Goal: Check status: Check status

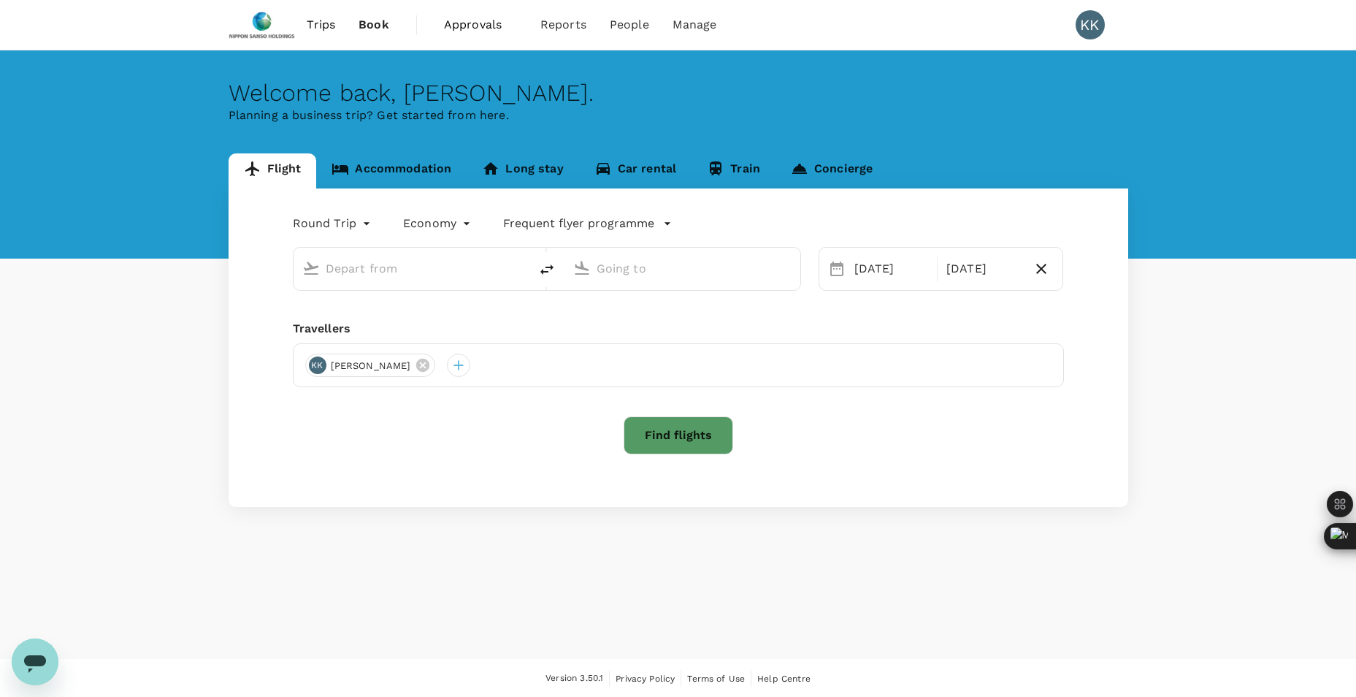
click at [369, 27] on span "Book" at bounding box center [374, 25] width 31 height 18
click at [368, 27] on span "Book" at bounding box center [374, 25] width 31 height 18
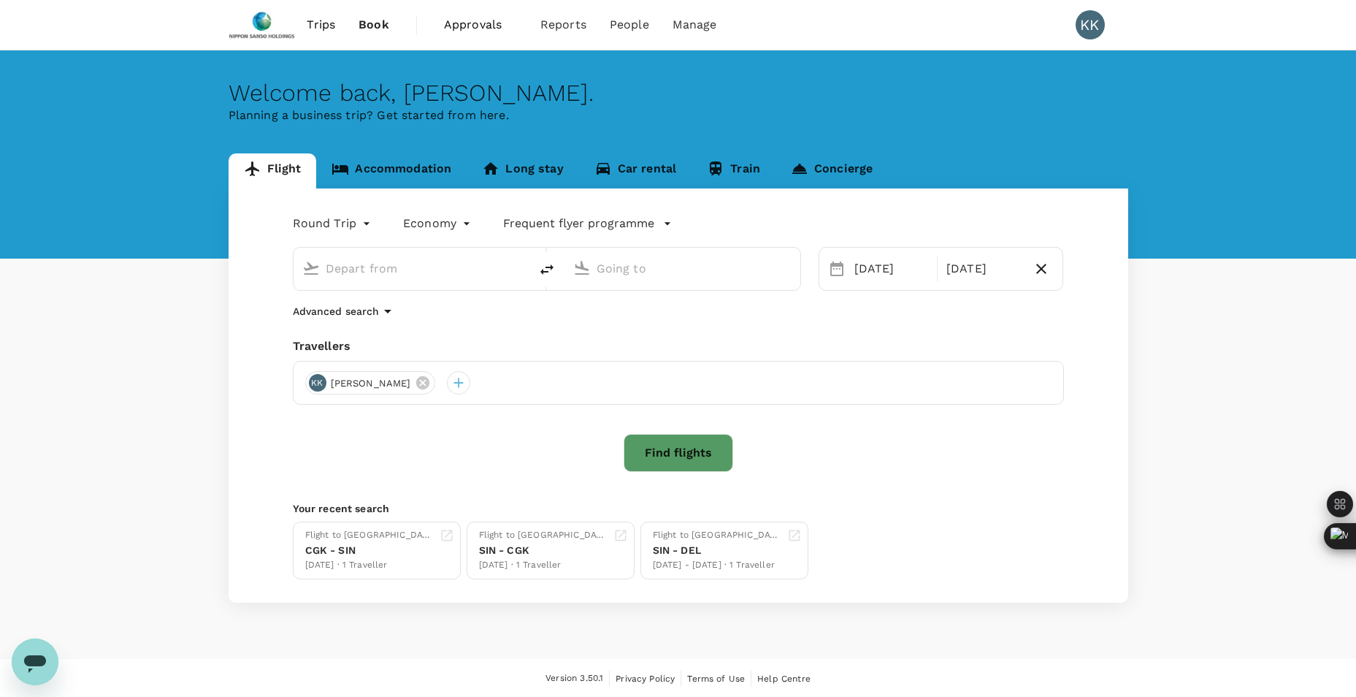
type input "Singapore Changi (SIN)"
type input "Soekarno-Hatta Intl (CGK)"
type input "Singapore Changi (SIN)"
type input "Soekarno-Hatta Intl (CGK)"
click at [447, 26] on span "Approvals" at bounding box center [480, 25] width 73 height 18
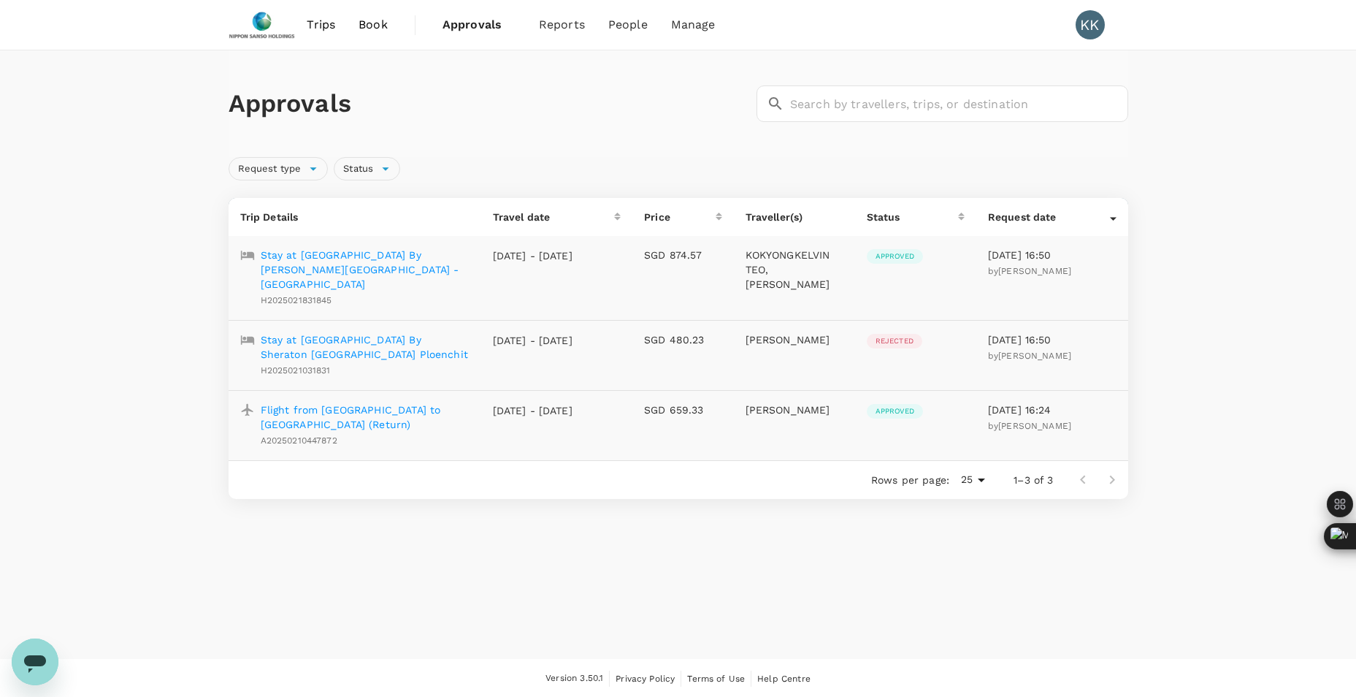
click at [305, 23] on link "Trips" at bounding box center [321, 25] width 52 height 50
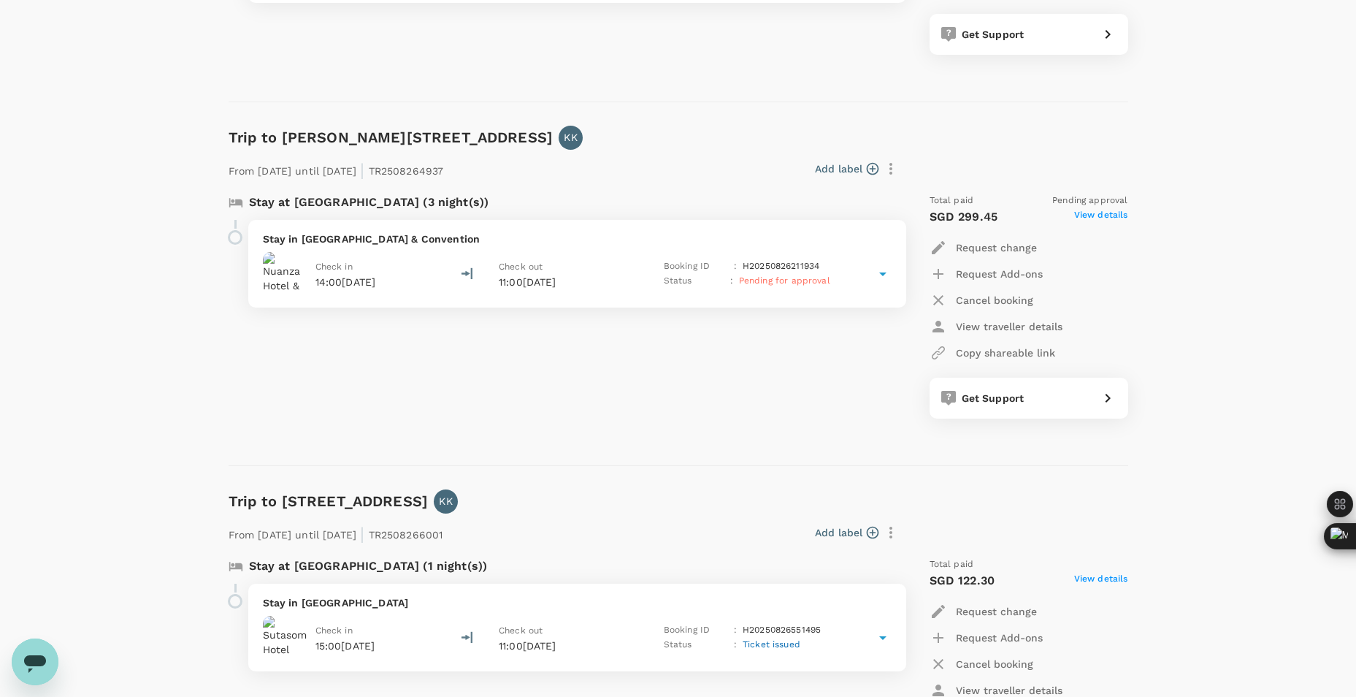
scroll to position [1314, 0]
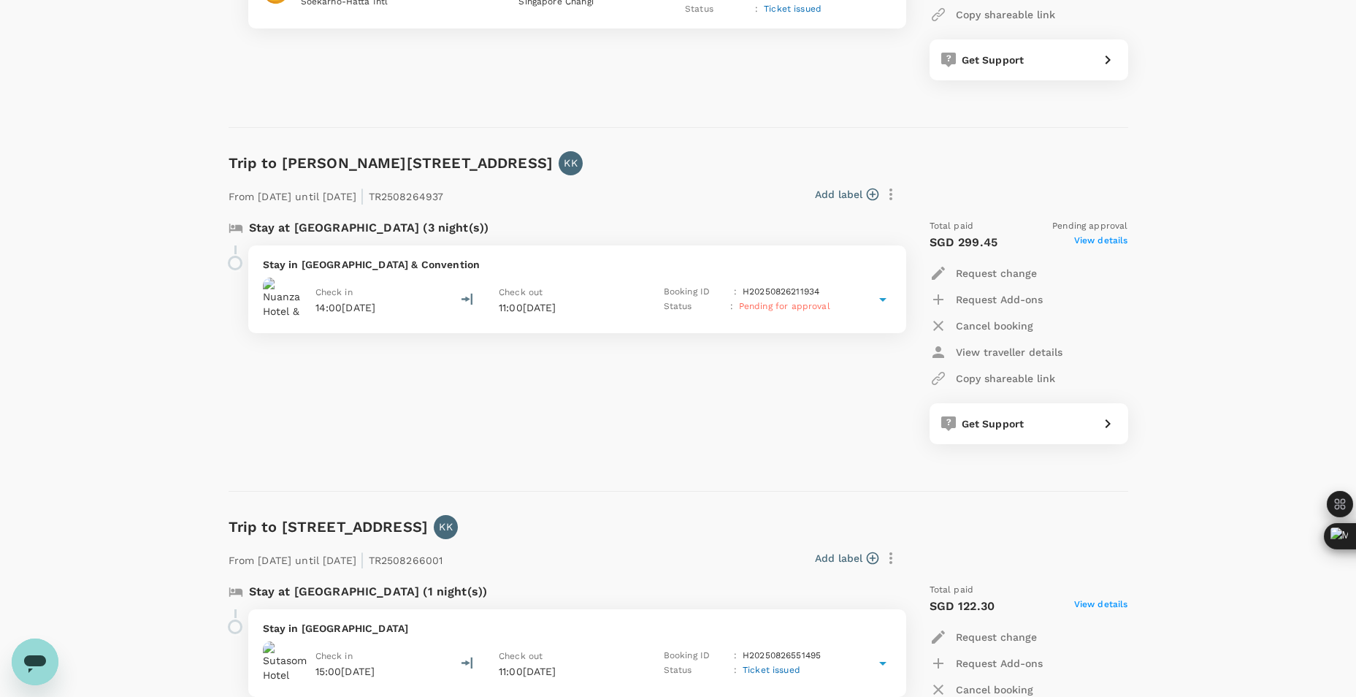
click at [794, 307] on span "Pending for approval" at bounding box center [784, 306] width 91 height 10
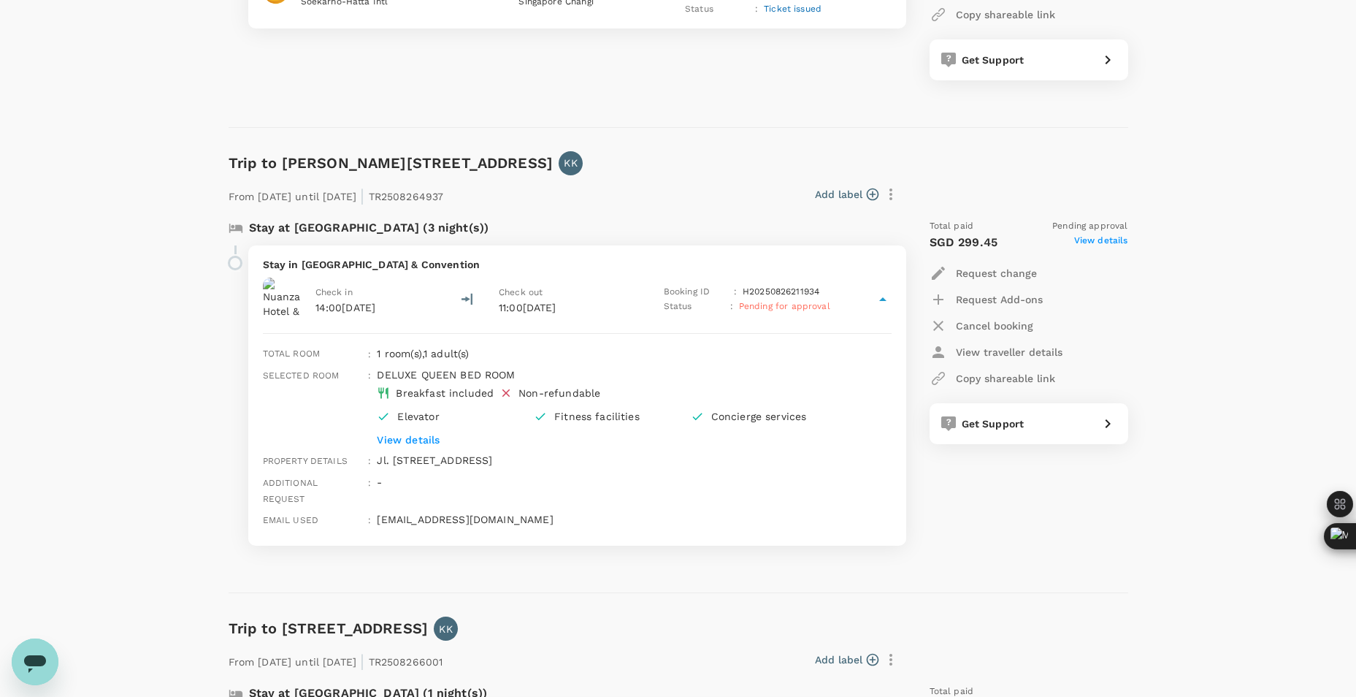
click at [816, 294] on p "H20250826211934" at bounding box center [781, 292] width 77 height 15
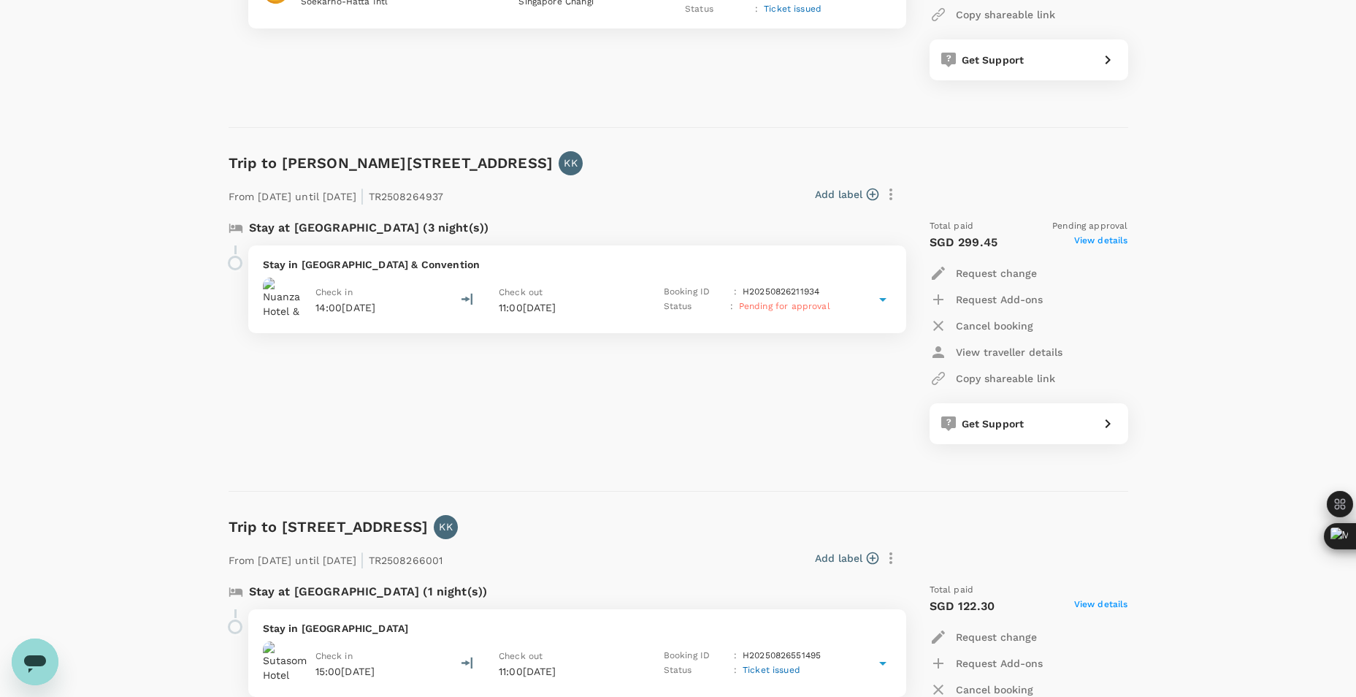
click at [1097, 239] on span "View details" at bounding box center [1101, 243] width 54 height 18
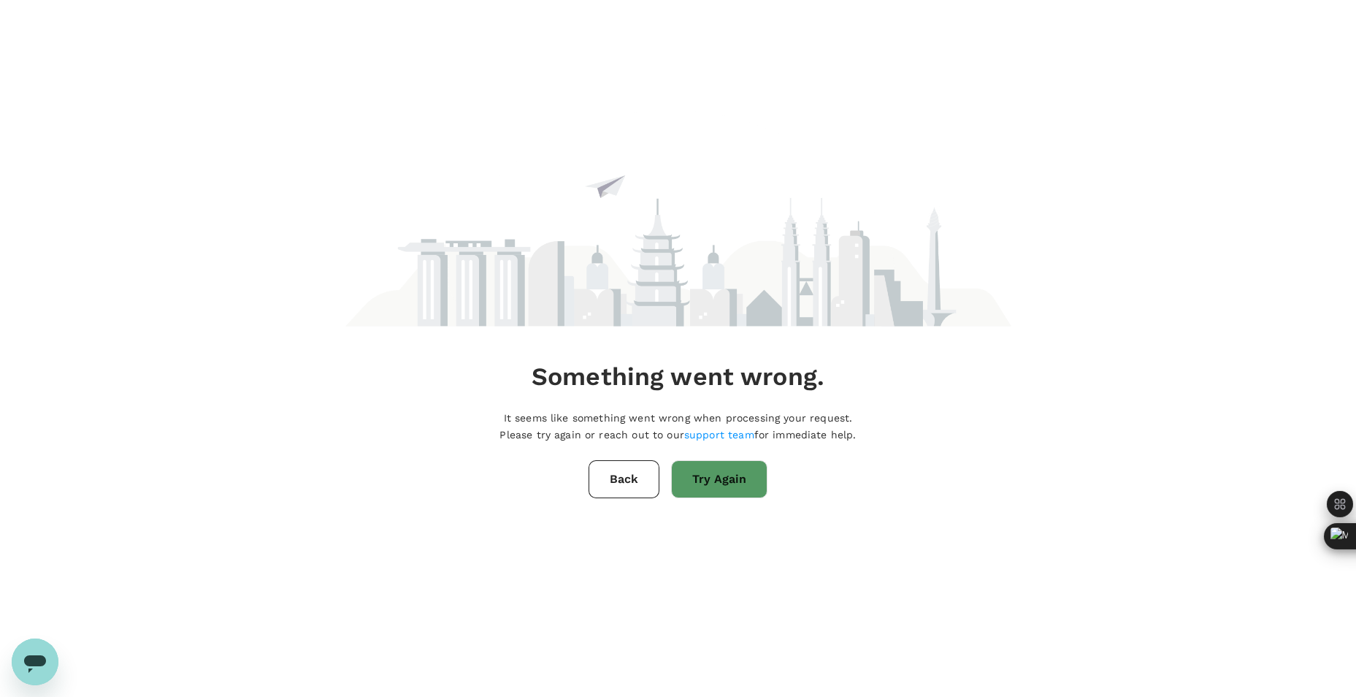
scroll to position [0, 0]
click at [640, 470] on button "Back" at bounding box center [629, 479] width 71 height 38
